Goal: Transaction & Acquisition: Purchase product/service

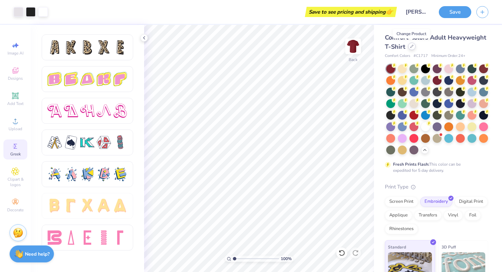
click at [411, 46] on icon at bounding box center [411, 46] width 3 height 3
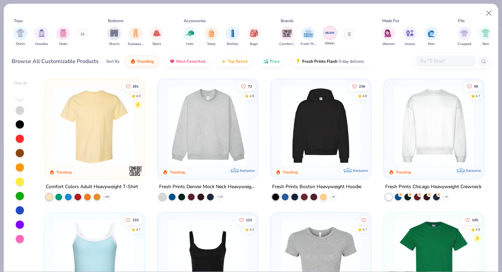
click at [330, 32] on img "filter for Gildan" at bounding box center [330, 33] width 10 height 10
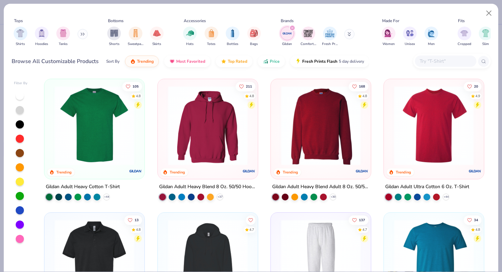
click at [98, 134] on img at bounding box center [94, 126] width 86 height 80
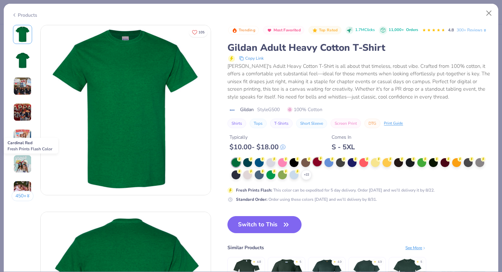
click at [315, 162] on div at bounding box center [317, 162] width 9 height 9
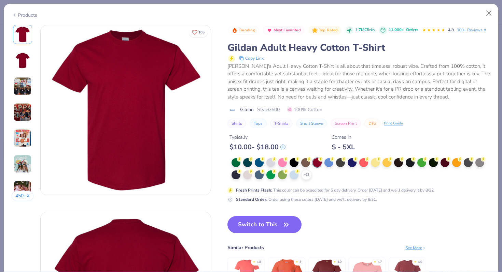
scroll to position [32, 0]
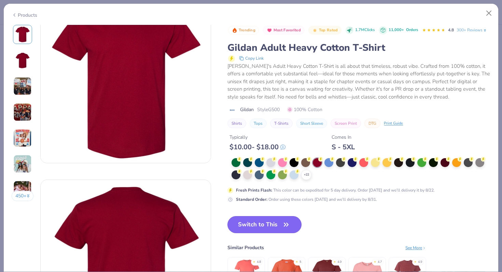
click at [267, 224] on button "Switch to This" at bounding box center [264, 224] width 74 height 17
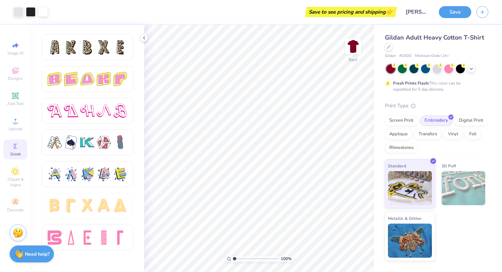
type input "7.56"
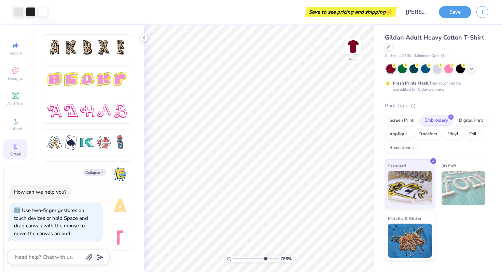
type textarea "x"
click at [264, 258] on input "range" at bounding box center [256, 259] width 46 height 6
drag, startPoint x: 265, startPoint y: 258, endPoint x: 200, endPoint y: 261, distance: 65.2
type input "1"
click at [233, 261] on input "range" at bounding box center [256, 259] width 46 height 6
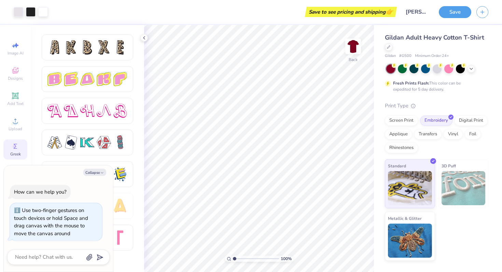
type textarea "x"
